Goal: Task Accomplishment & Management: Manage account settings

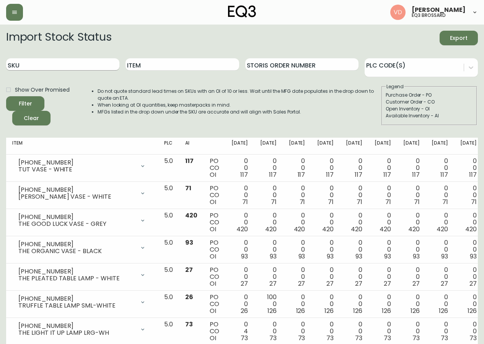
click at [55, 65] on input "SKU" at bounding box center [62, 64] width 113 height 12
click at [8, 13] on button "button" at bounding box center [14, 12] width 17 height 17
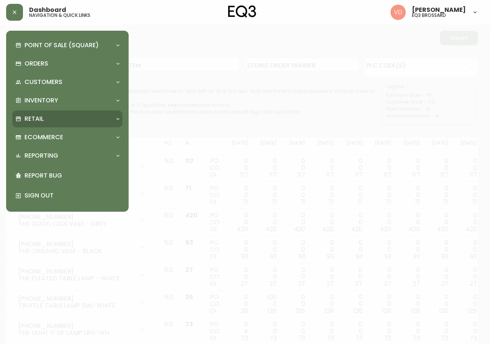
click at [57, 113] on div "Retail" at bounding box center [67, 118] width 110 height 17
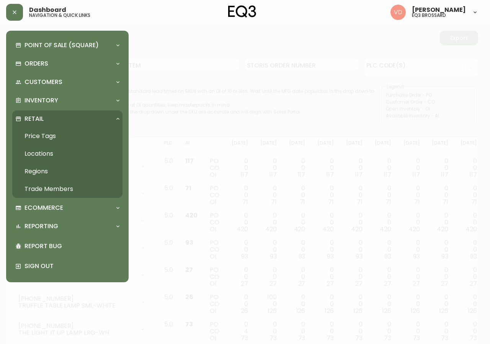
click at [70, 188] on link "Trade Members" at bounding box center [67, 189] width 110 height 18
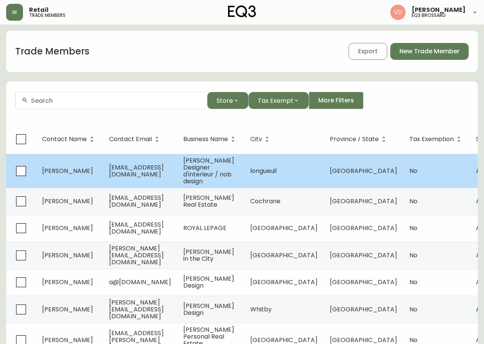
click at [164, 173] on span "[EMAIL_ADDRESS][DOMAIN_NAME]" at bounding box center [136, 171] width 55 height 16
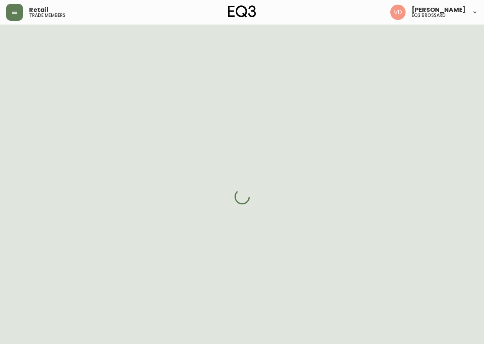
select select "QC"
select select "CA"
select select "CA_FR"
select select "Other"
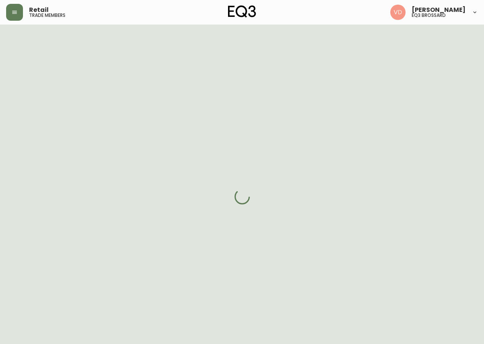
select select "cjw10z96u00fa6gs0941re9ze"
select select "false"
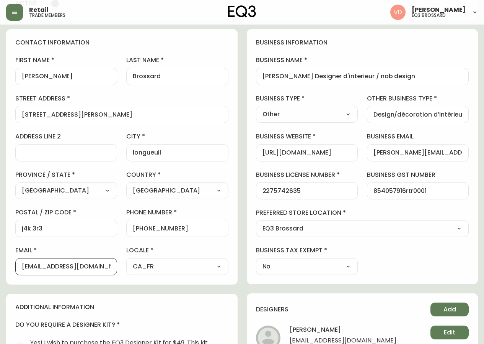
scroll to position [0, 0]
drag, startPoint x: 106, startPoint y: 265, endPoint x: 0, endPoint y: 276, distance: 107.1
click at [0, 275] on main "[PERSON_NAME] Added: [DATE] 11:18 am Delete Save active contact information fir…" at bounding box center [242, 262] width 484 height 628
paste input "arie-eve@nobdesig"
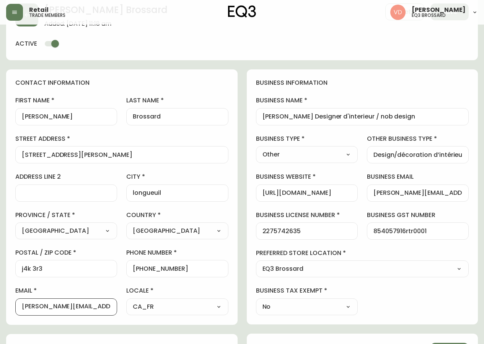
scroll to position [0, 0]
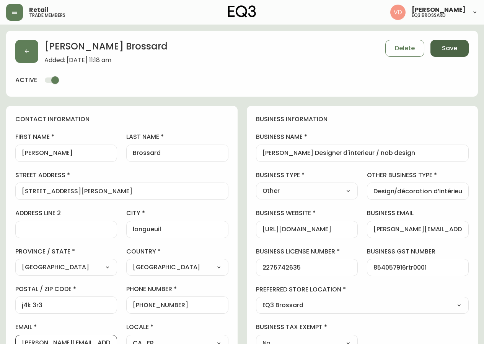
type input "[PERSON_NAME][EMAIL_ADDRESS][DOMAIN_NAME]"
click at [454, 40] on button "Save" at bounding box center [450, 48] width 38 height 17
type input "Other"
type input "Design/décoration d’intérieur"
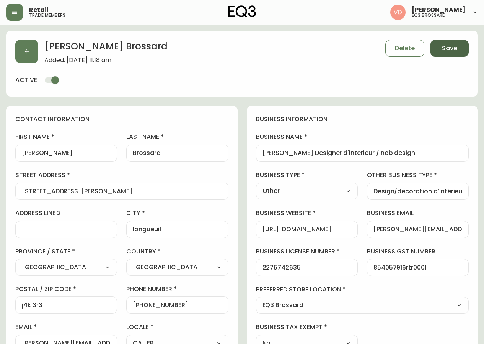
select select "Other"
